Goal: Find specific page/section: Find specific page/section

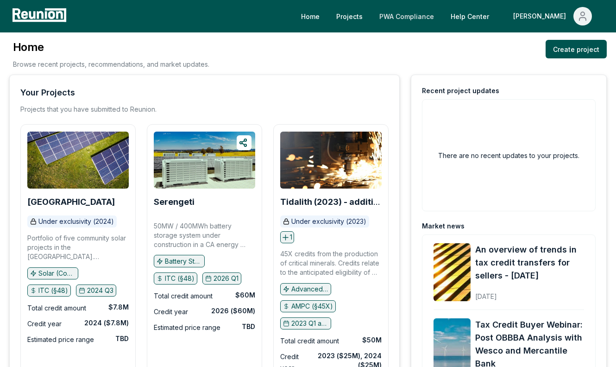
click at [441, 17] on link "PWA Compliance" at bounding box center [407, 16] width 70 height 19
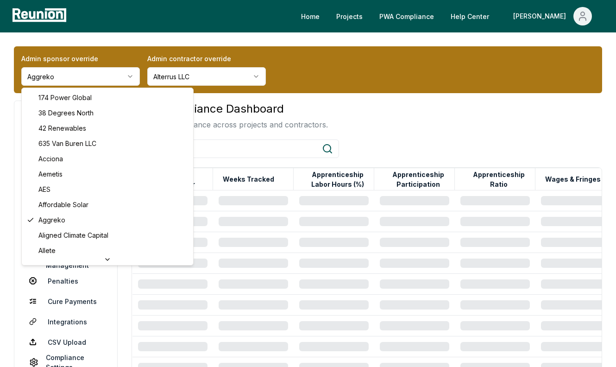
scroll to position [3000, 0]
